Goal: Task Accomplishment & Management: Manage account settings

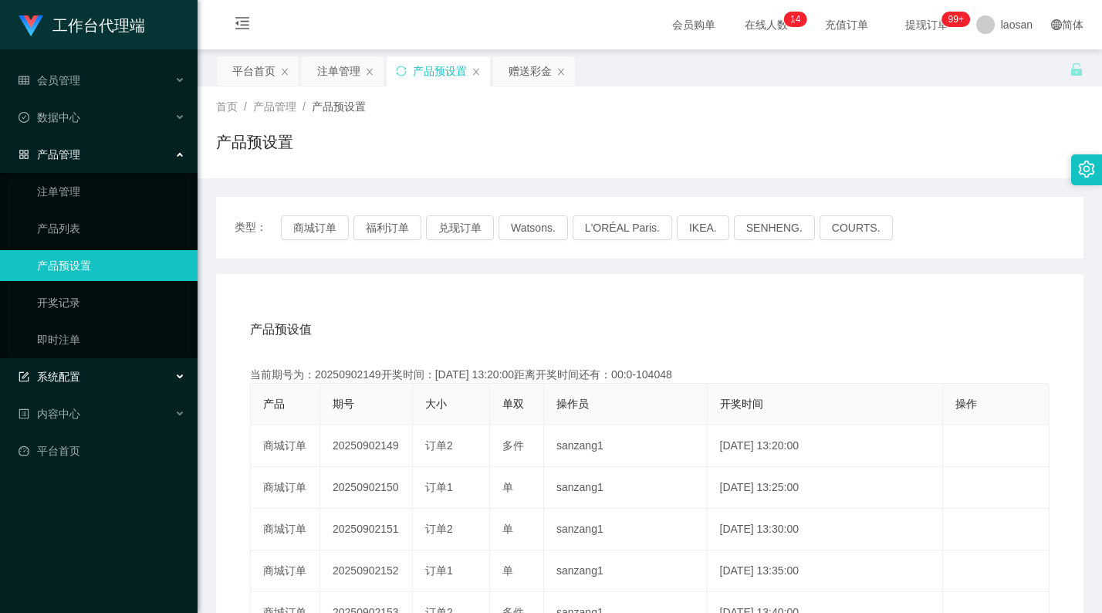
scroll to position [77, 0]
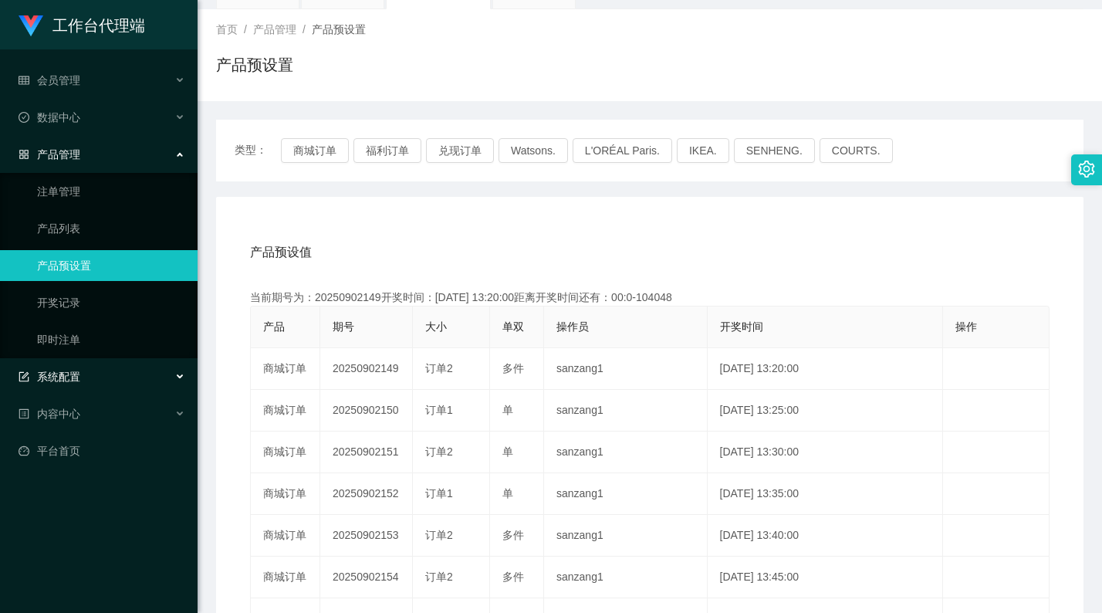
click at [100, 374] on div "系统配置" at bounding box center [99, 376] width 198 height 31
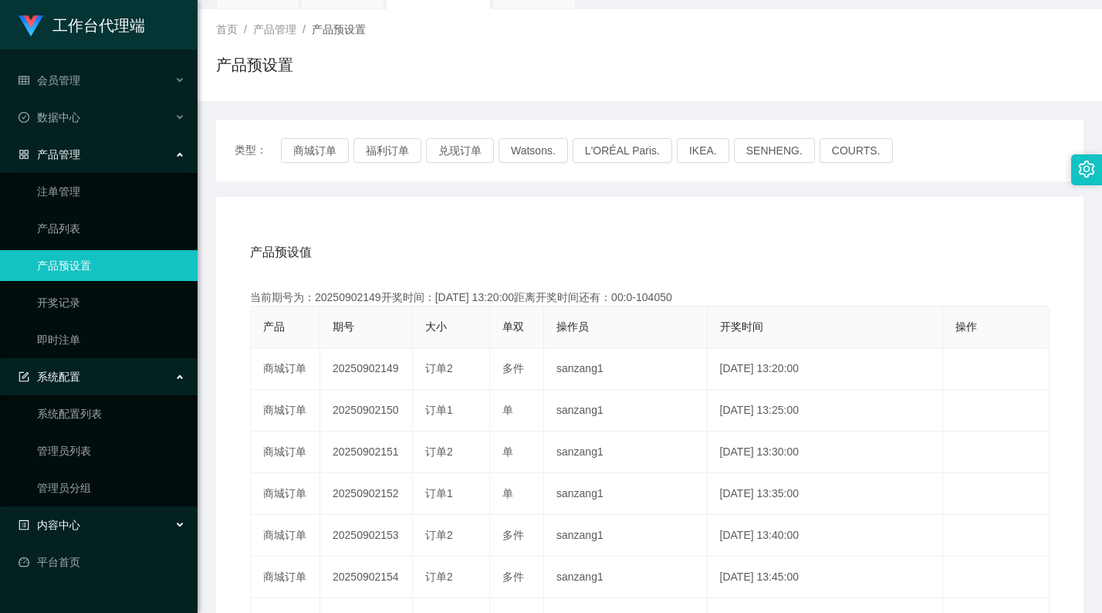
click at [127, 530] on div "内容中心" at bounding box center [99, 525] width 198 height 31
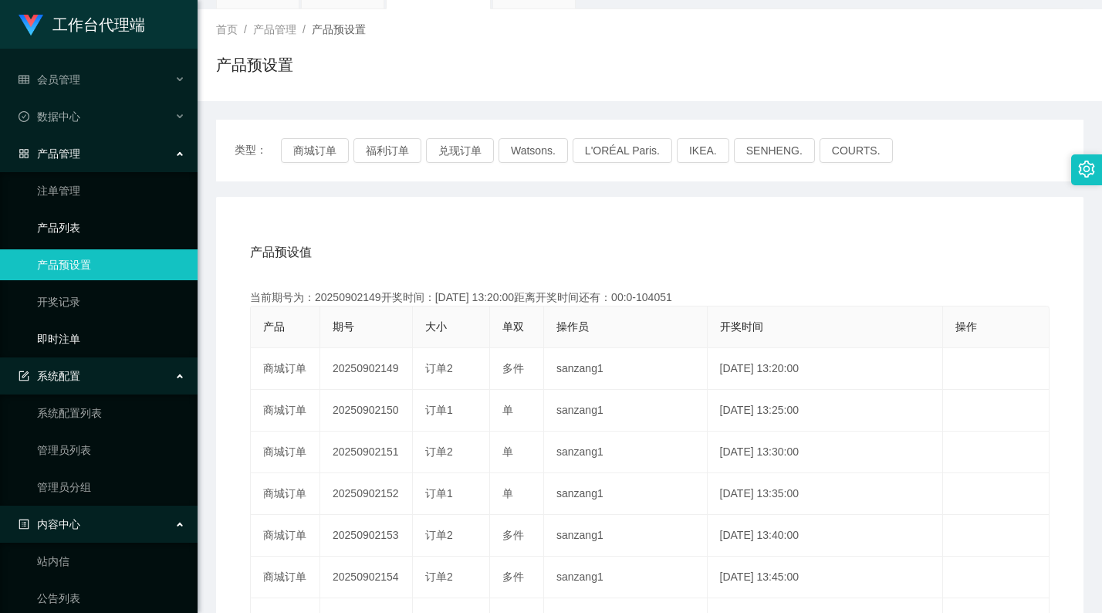
scroll to position [0, 0]
click at [102, 116] on div "数据中心" at bounding box center [99, 117] width 198 height 31
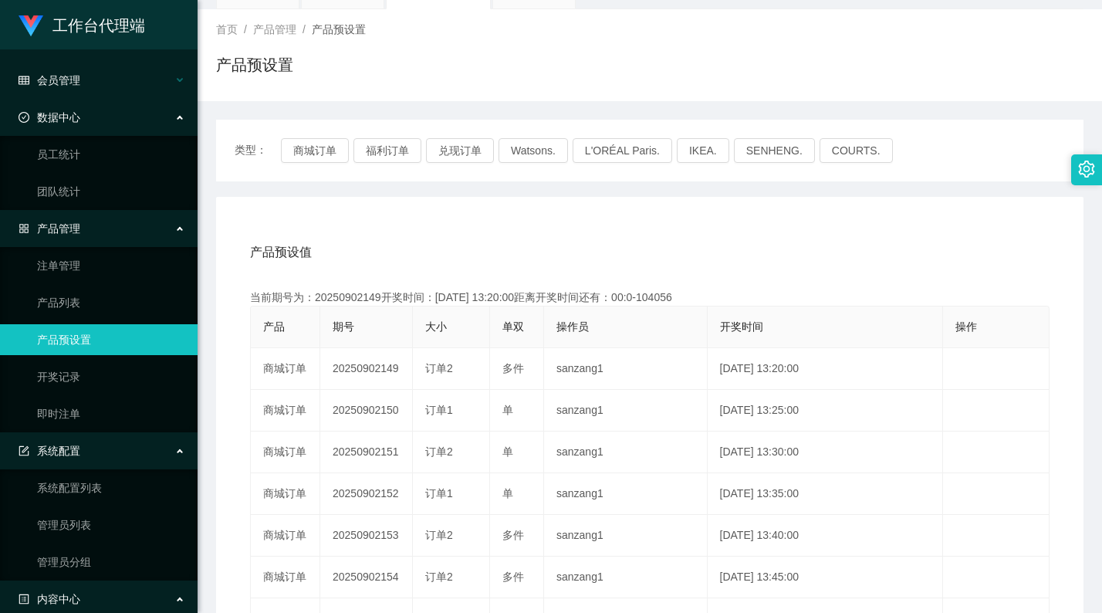
click at [102, 76] on div "会员管理" at bounding box center [99, 80] width 198 height 31
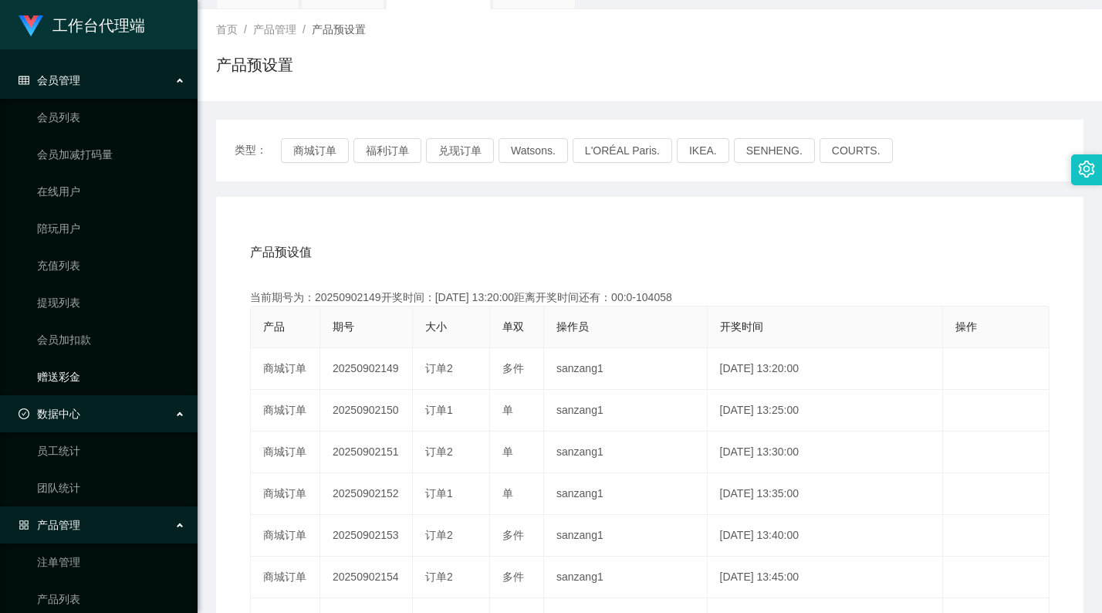
click at [100, 376] on link "赠送彩金" at bounding box center [111, 376] width 148 height 31
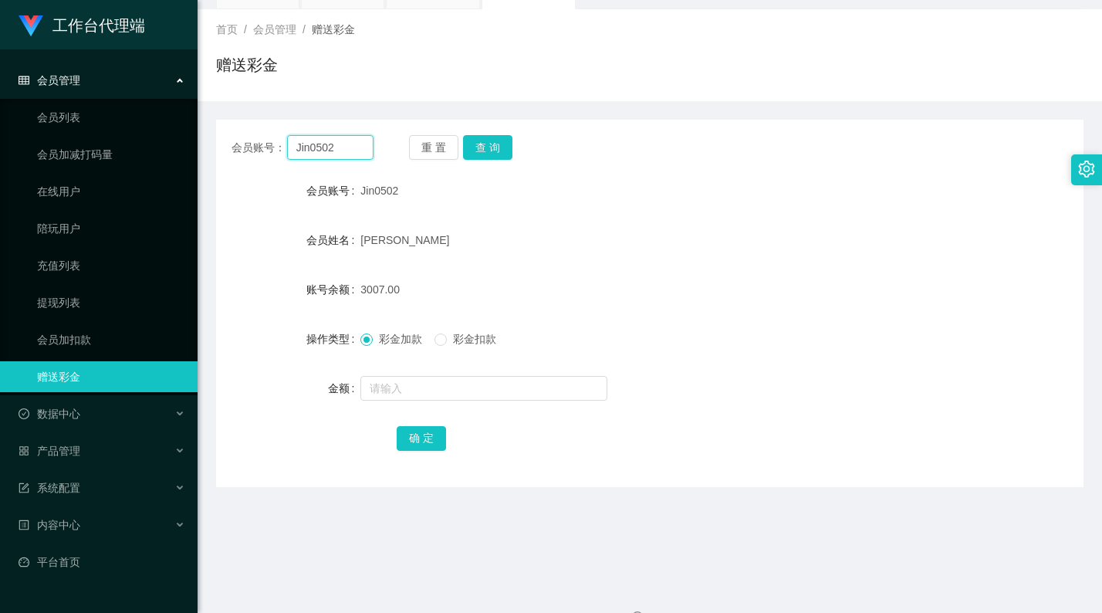
drag, startPoint x: 343, startPoint y: 142, endPoint x: 239, endPoint y: 156, distance: 104.4
click at [239, 156] on div "会员账号： Jin0502" at bounding box center [303, 147] width 142 height 25
paste input "Lingfaryun83"
type input "Lingfaryun83"
click at [486, 144] on button "查 询" at bounding box center [487, 147] width 49 height 25
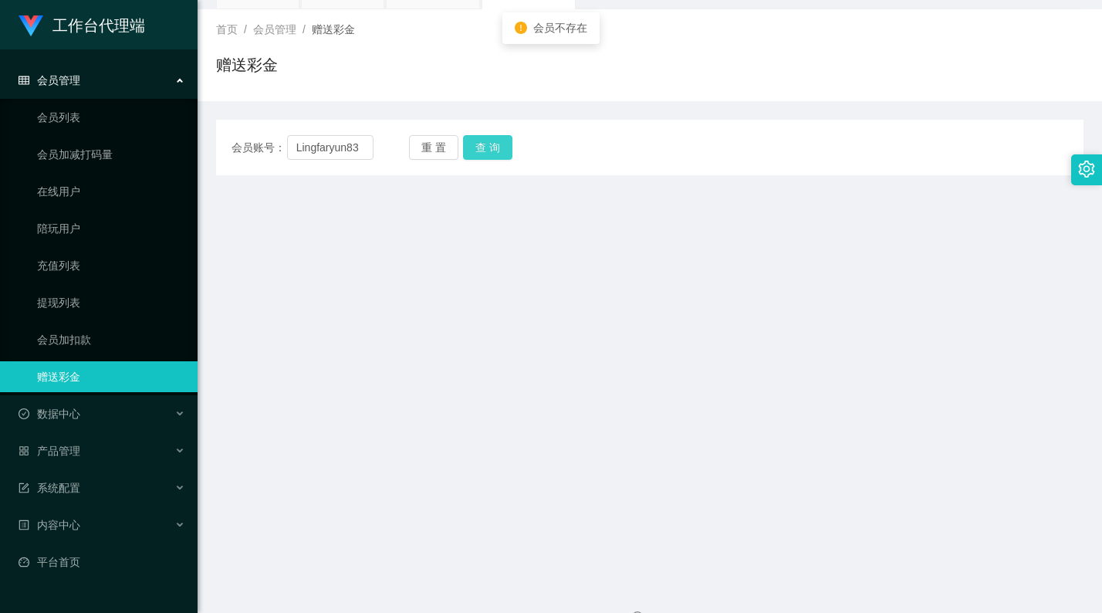
click at [486, 144] on button "查 询" at bounding box center [487, 147] width 49 height 25
